Goal: Information Seeking & Learning: Find contact information

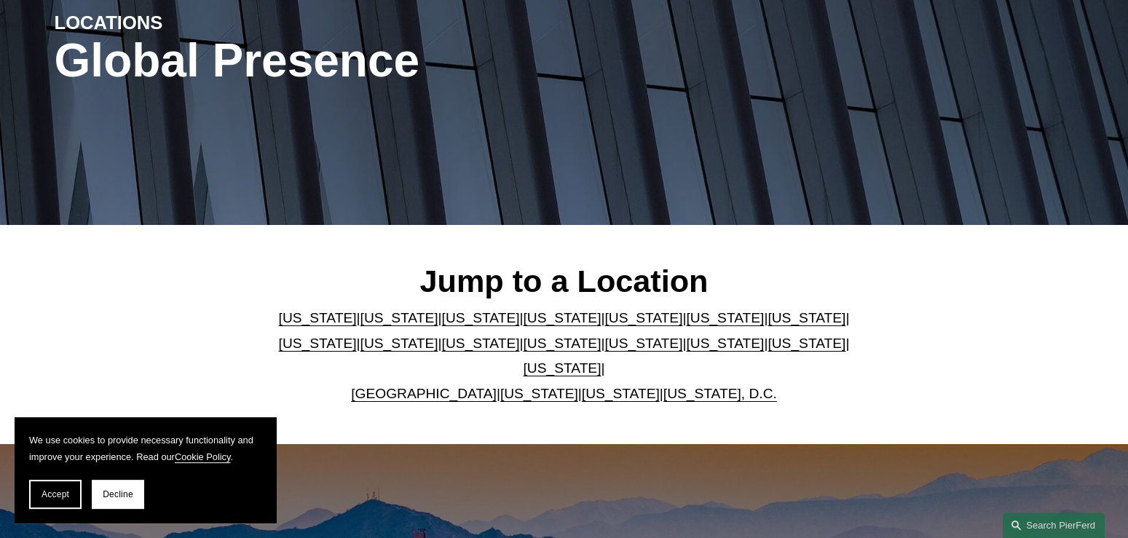
scroll to position [198, 0]
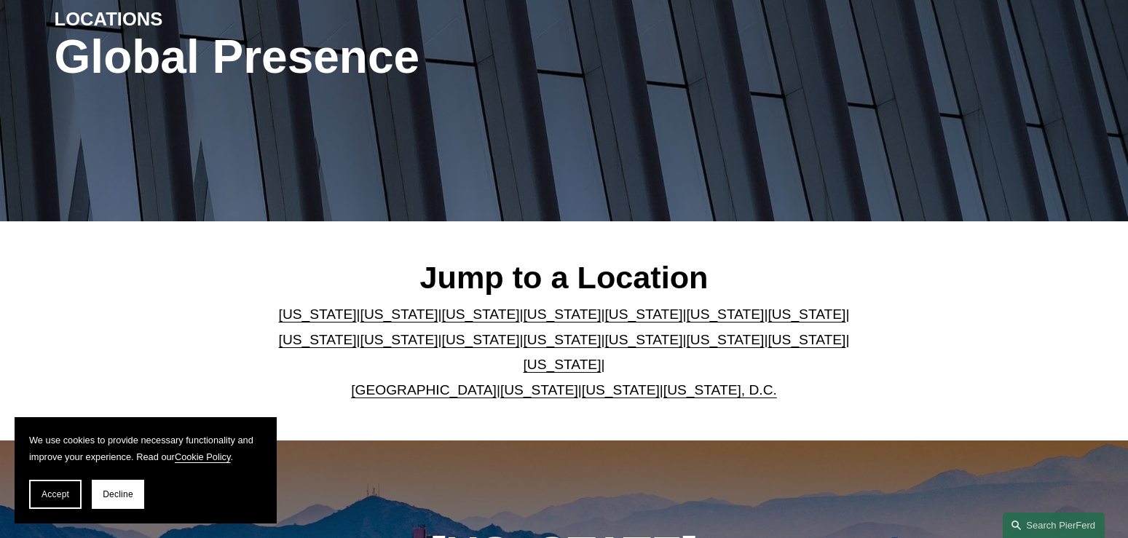
click at [304, 322] on link "[US_STATE]" at bounding box center [318, 313] width 78 height 15
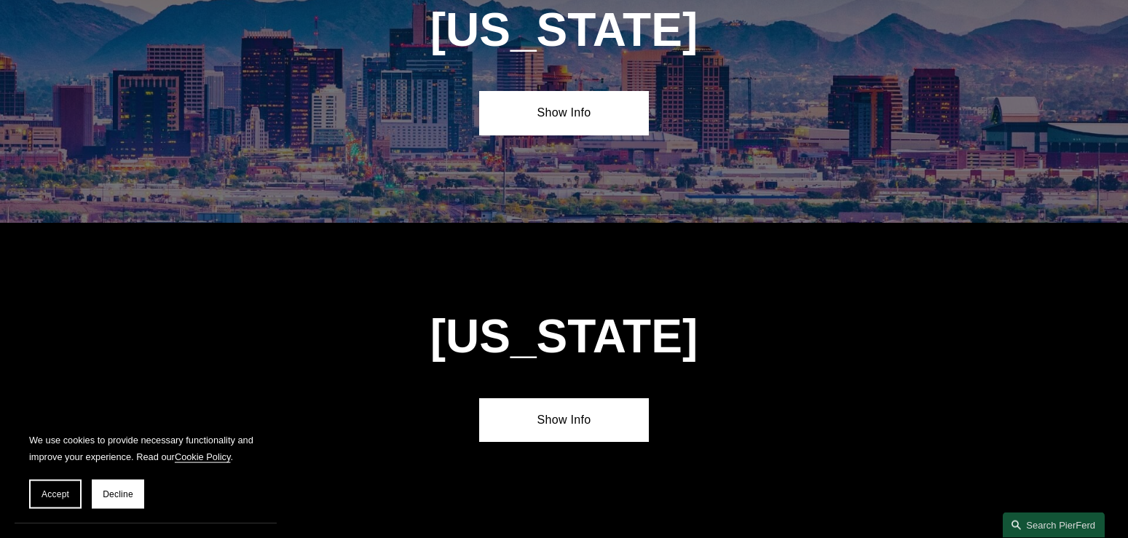
scroll to position [724, 0]
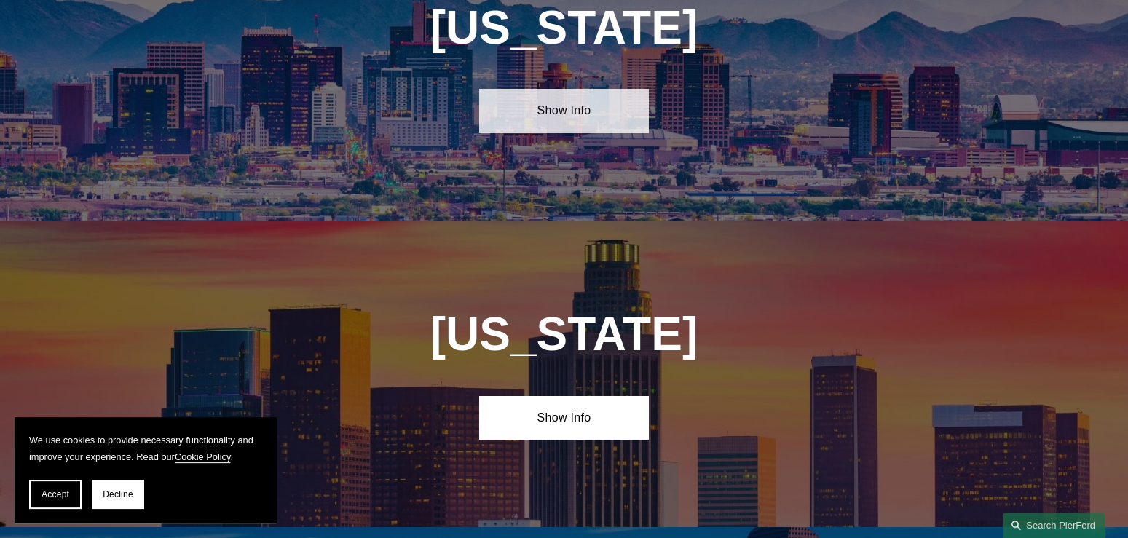
click at [574, 105] on link "Show Info" at bounding box center [564, 111] width 170 height 44
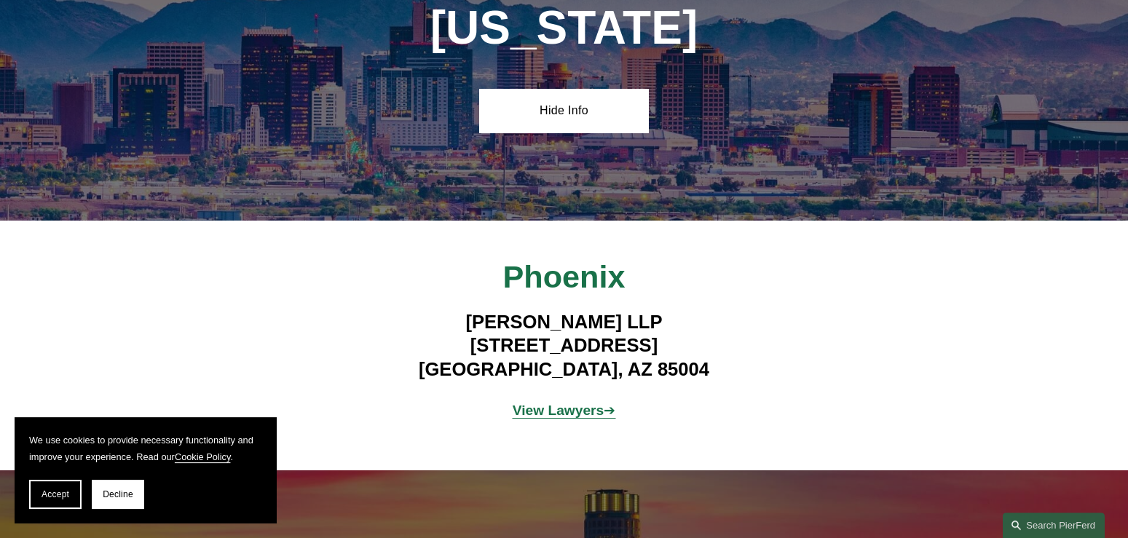
click at [553, 403] on strong "View Lawyers" at bounding box center [558, 410] width 92 height 15
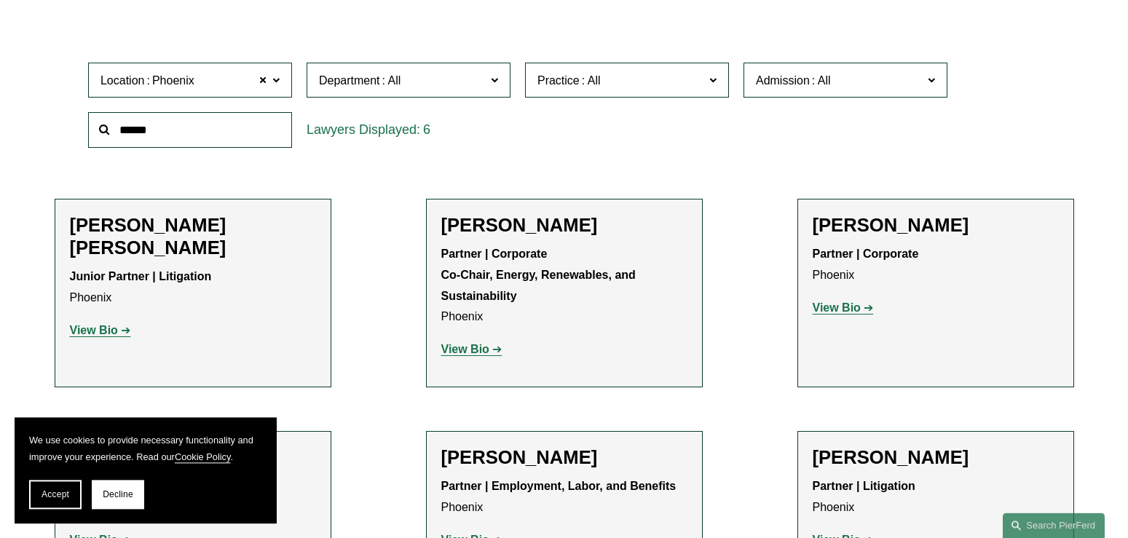
scroll to position [495, 0]
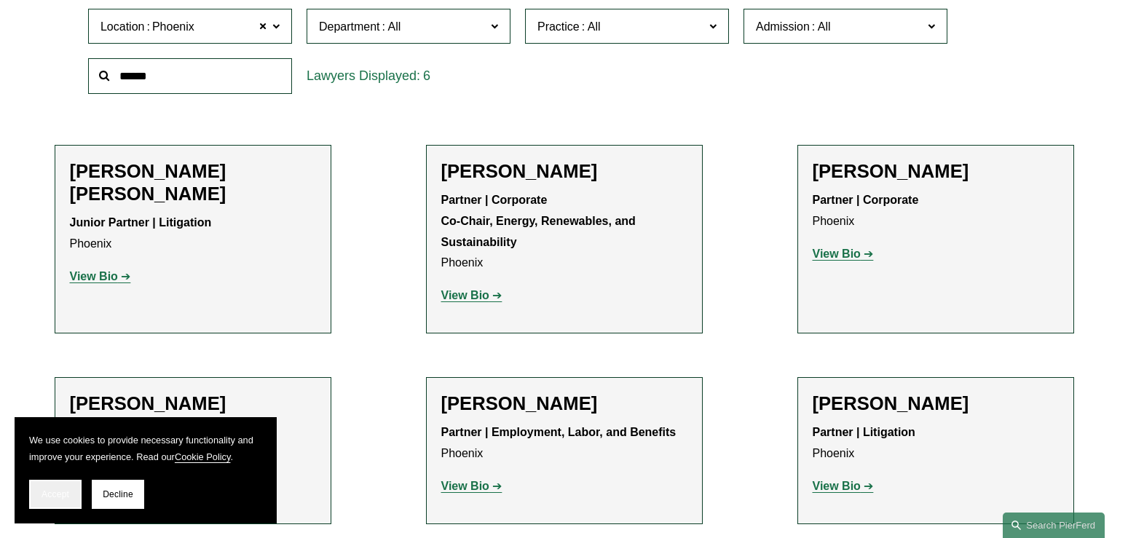
click at [51, 496] on span "Accept" at bounding box center [55, 494] width 28 height 10
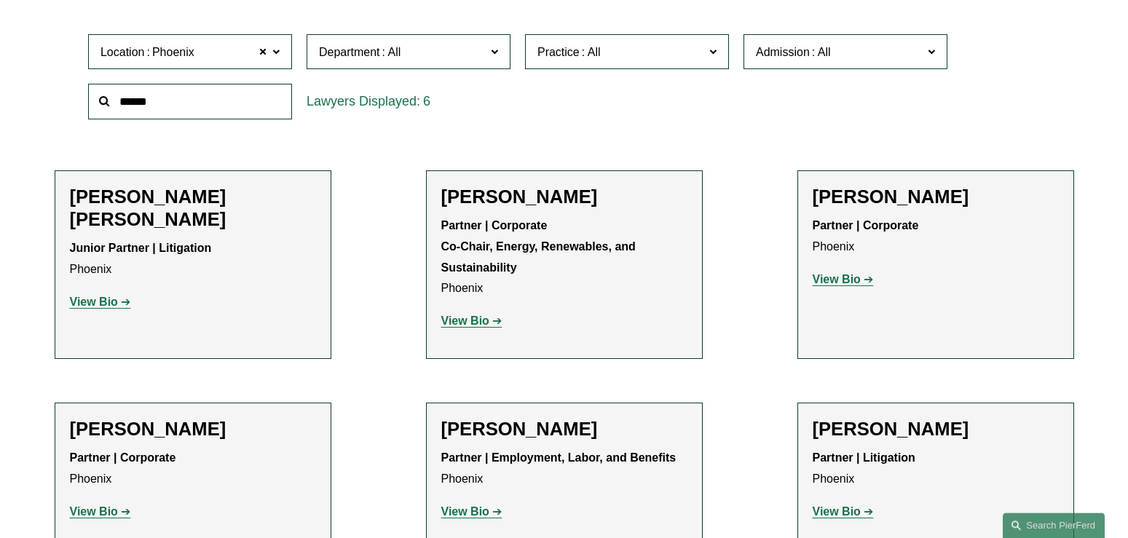
scroll to position [693, 0]
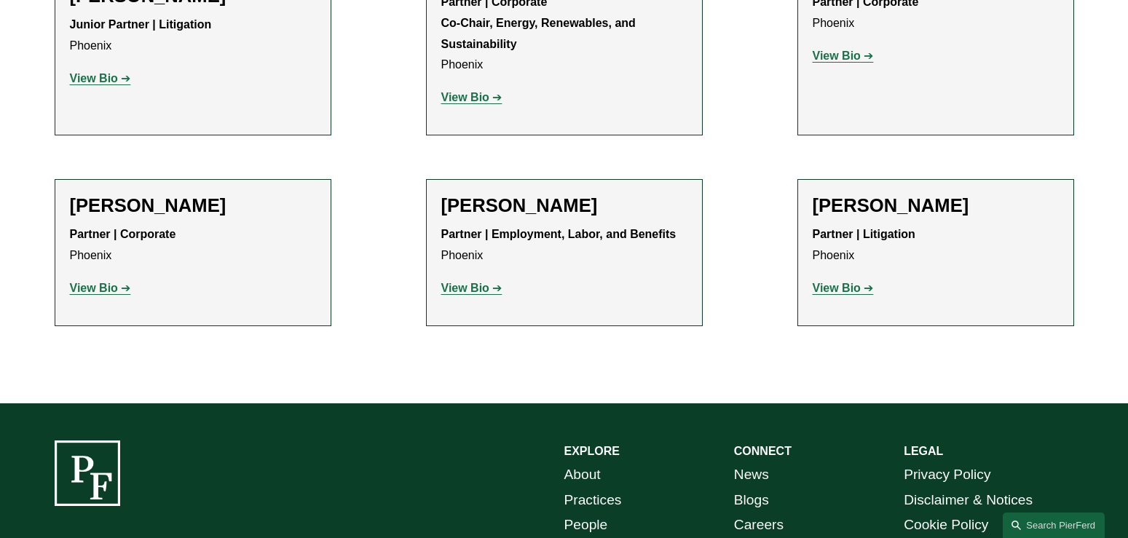
click at [848, 287] on strong "View Bio" at bounding box center [836, 288] width 48 height 12
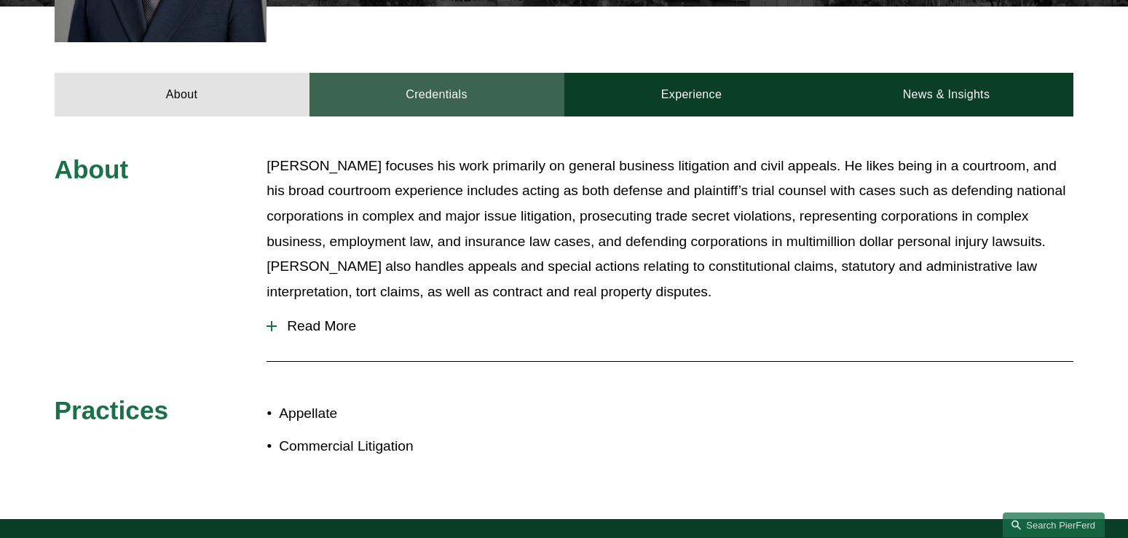
scroll to position [594, 0]
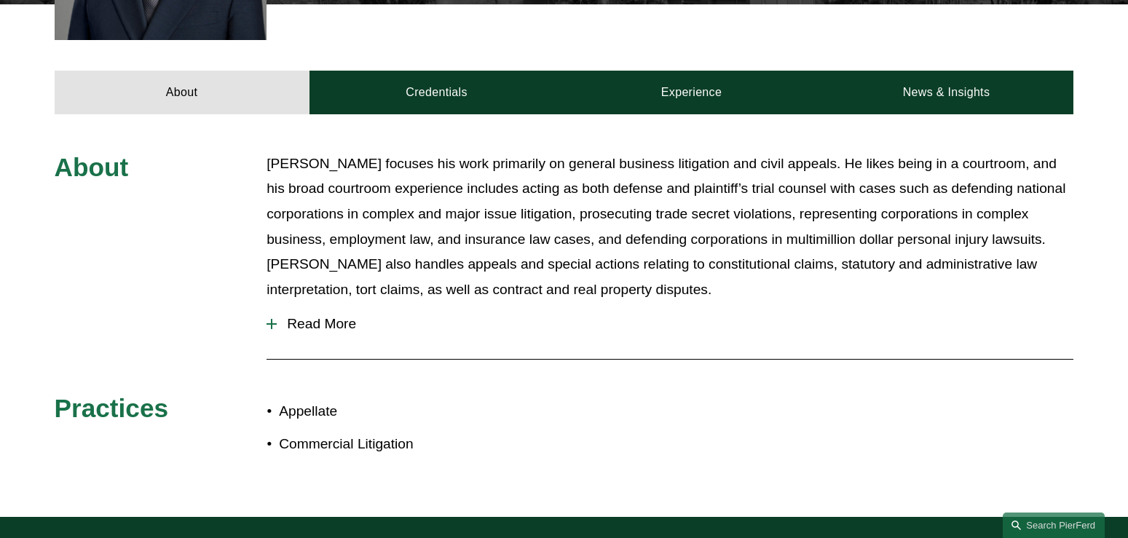
click at [305, 316] on span "Read More" at bounding box center [675, 324] width 796 height 16
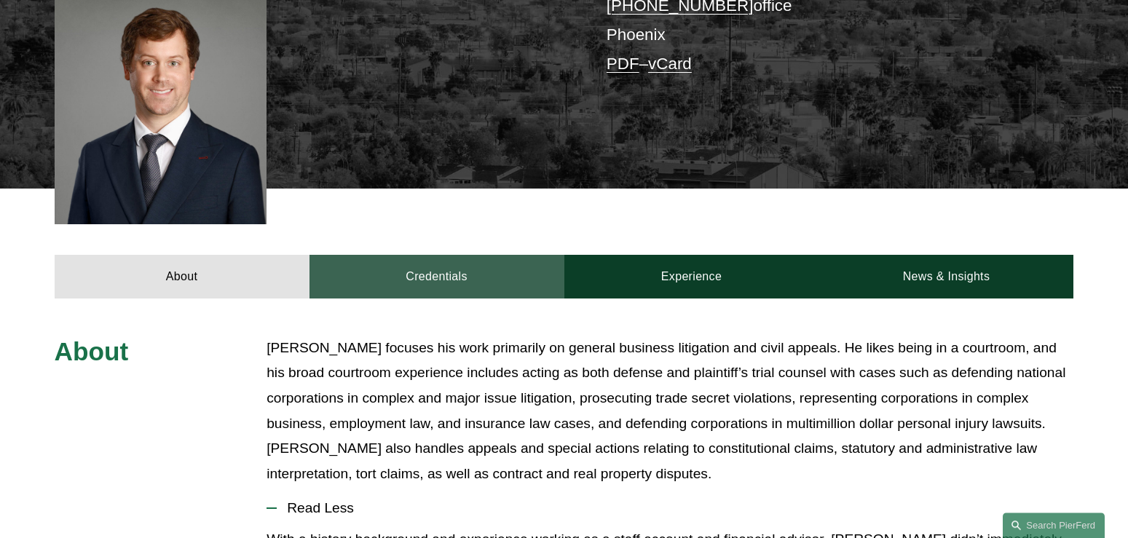
scroll to position [391, 0]
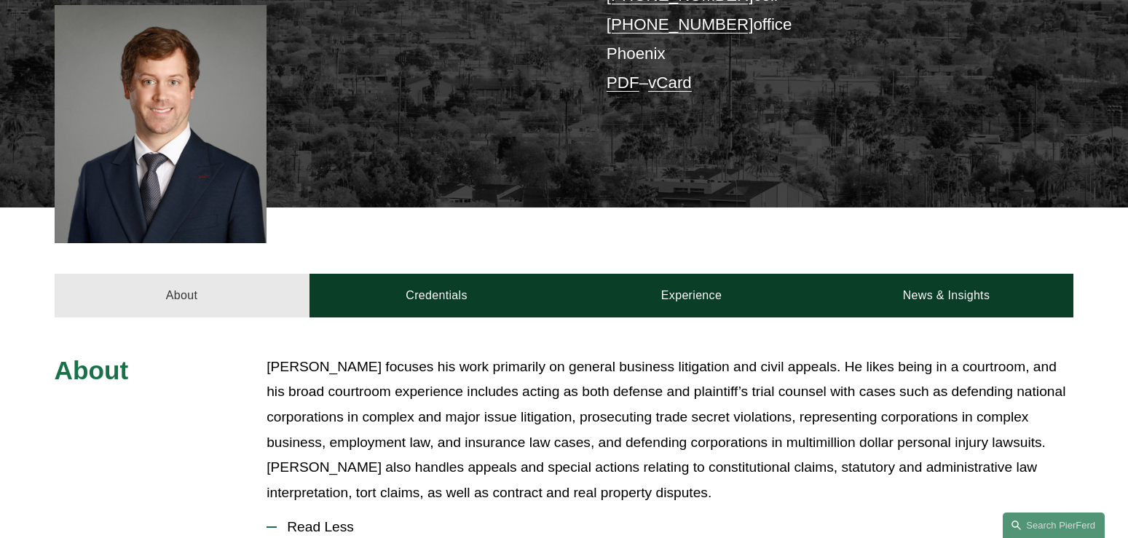
click at [174, 274] on link "About" at bounding box center [182, 296] width 255 height 44
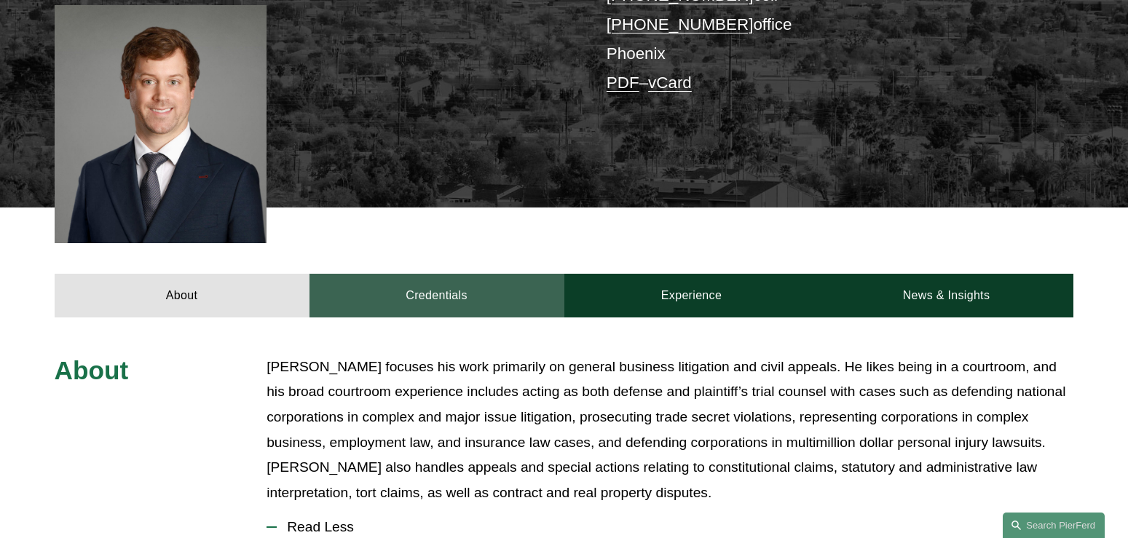
click at [400, 278] on link "Credentials" at bounding box center [436, 296] width 255 height 44
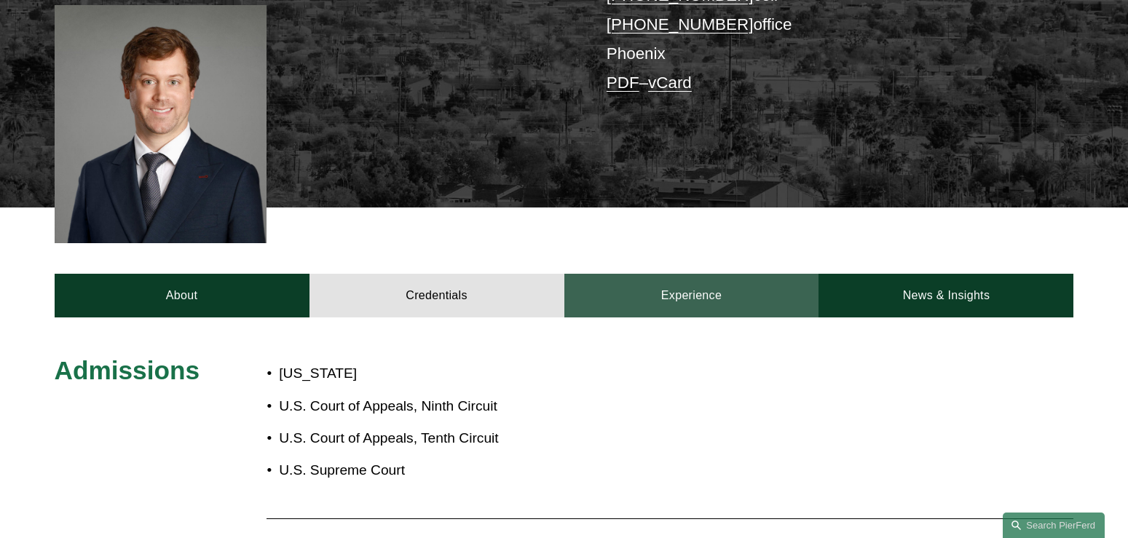
click at [663, 274] on link "Experience" at bounding box center [691, 296] width 255 height 44
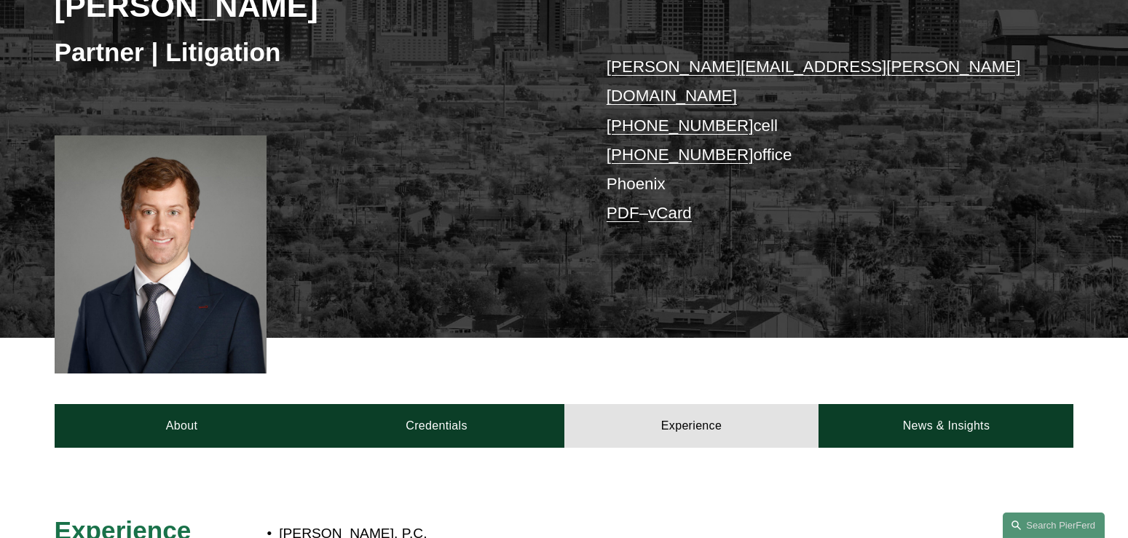
scroll to position [94, 0]
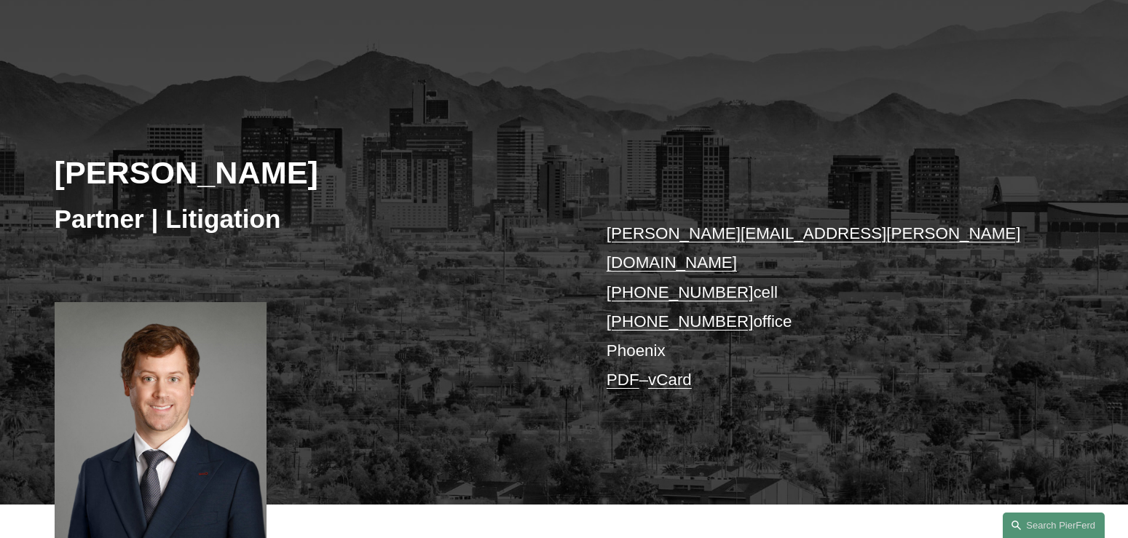
click at [676, 371] on link "vCard" at bounding box center [670, 380] width 44 height 18
